Goal: Task Accomplishment & Management: Use online tool/utility

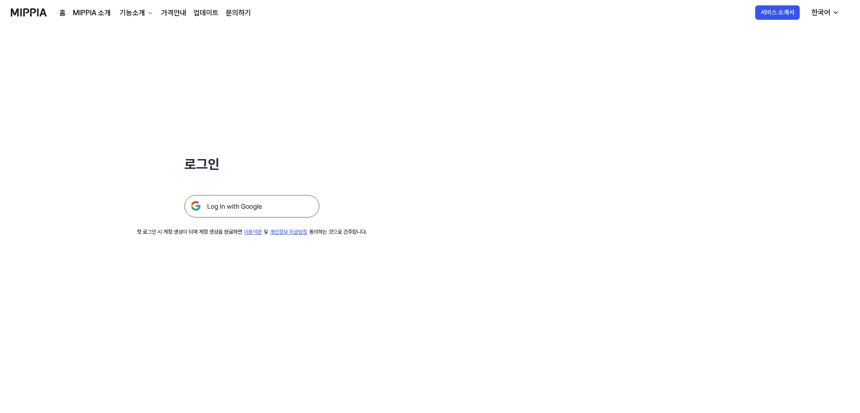
click at [272, 202] on img at bounding box center [251, 206] width 135 height 22
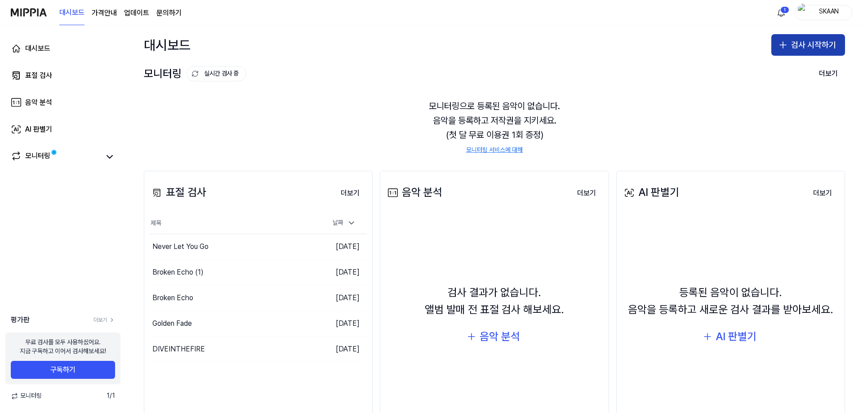
click at [780, 46] on icon "button" at bounding box center [783, 45] width 11 height 11
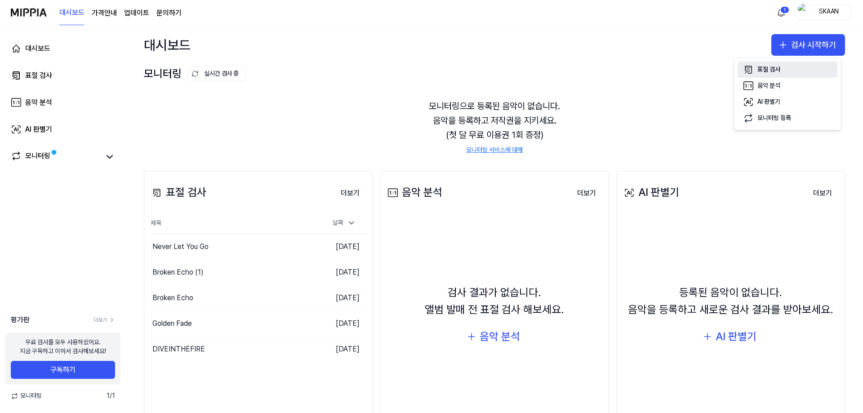
click at [771, 68] on div "표절 검사" at bounding box center [769, 69] width 23 height 9
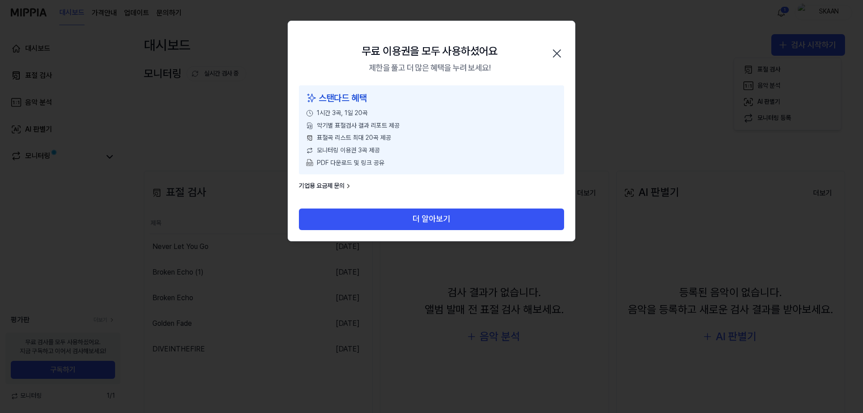
click at [561, 52] on icon "button" at bounding box center [557, 53] width 14 height 14
